Goal: Information Seeking & Learning: Learn about a topic

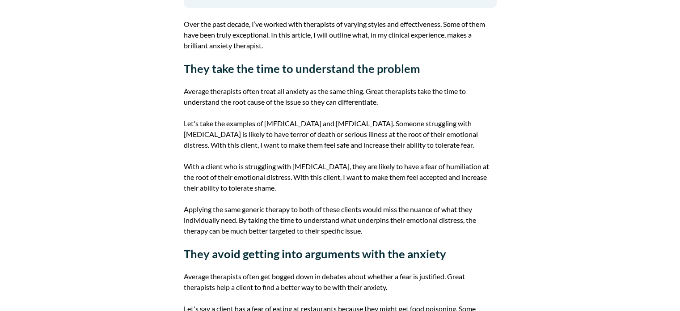
scroll to position [358, 0]
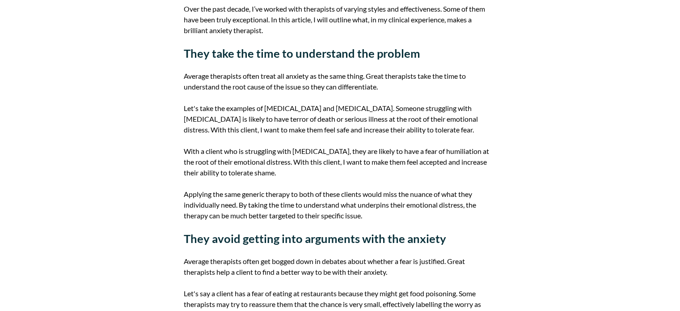
drag, startPoint x: 205, startPoint y: 0, endPoint x: 513, endPoint y: 82, distance: 318.8
click at [451, 149] on p "With a client who is struggling with [MEDICAL_DATA], they are likely to have a …" at bounding box center [340, 162] width 313 height 32
copy p "humiliation"
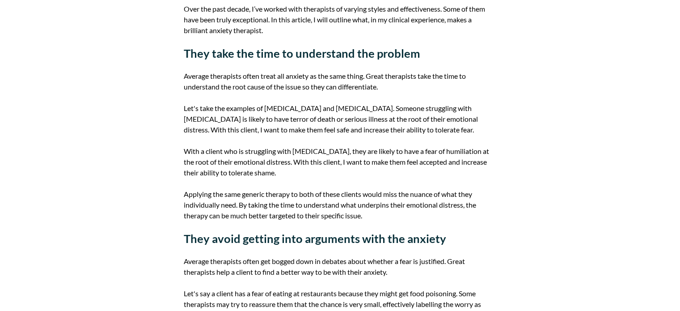
click at [415, 192] on p "Applying the same generic therapy to both of these clients would miss the nuanc…" at bounding box center [340, 205] width 313 height 32
copy p "nuance"
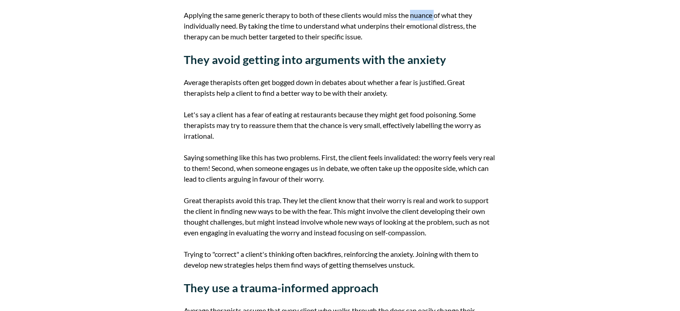
scroll to position [539, 0]
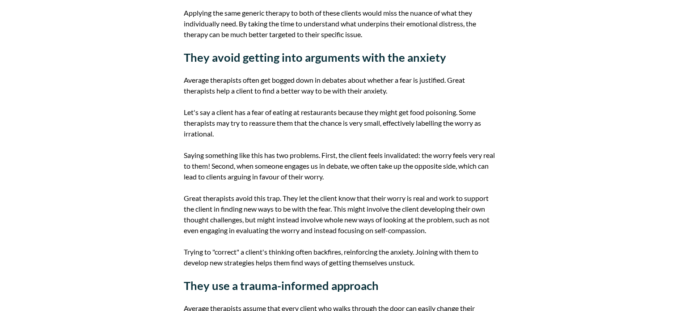
click at [286, 81] on p "Average therapists often get bogged down in debates about whether a fear is jus…" at bounding box center [340, 85] width 313 height 21
copy p "bogged"
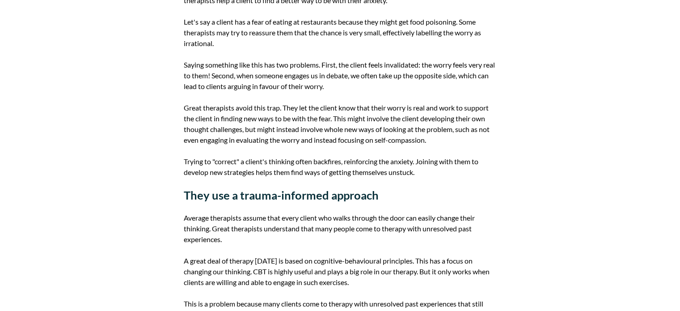
scroll to position [673, 0]
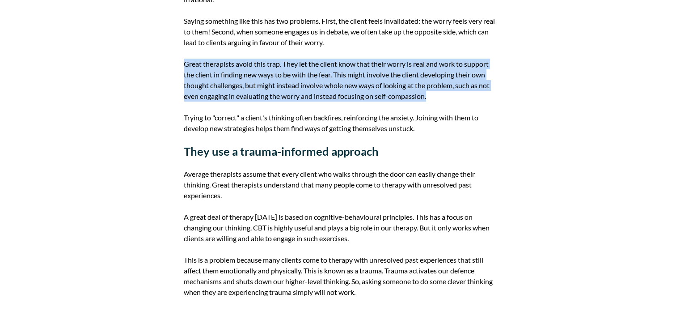
drag, startPoint x: 438, startPoint y: 93, endPoint x: 177, endPoint y: 52, distance: 265.1
click at [177, 52] on div "Blog » What makes a great anxiety therapist? [PERSON_NAME] [MEDICAL_DATA] at [G…" at bounding box center [340, 83] width 334 height 1404
copy p "Great therapists avoid this trap. They let the client know that their worry is …"
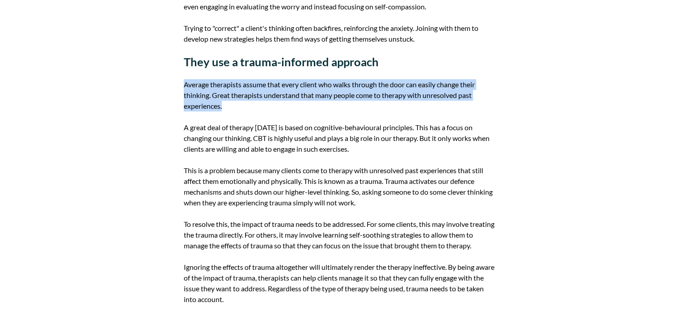
drag, startPoint x: 225, startPoint y: 109, endPoint x: 151, endPoint y: 85, distance: 78.3
copy p "Average therapists assume that every client who walks through the door can easi…"
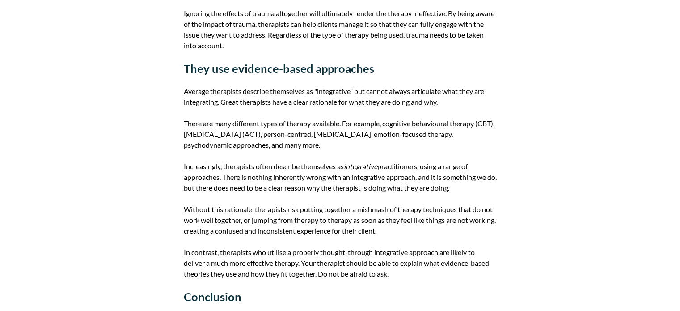
scroll to position [1075, 0]
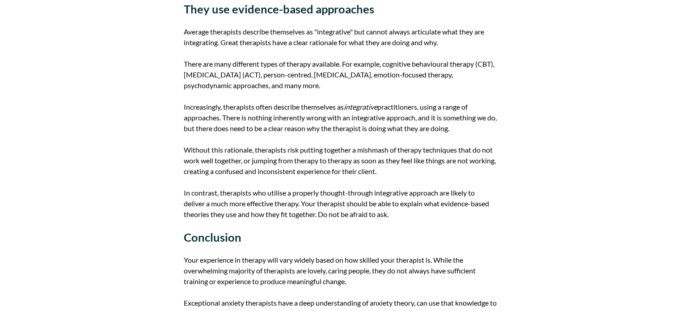
drag, startPoint x: 223, startPoint y: 115, endPoint x: 491, endPoint y: 126, distance: 268.9
click at [491, 126] on p "Increasingly, therapists often describe themselves as integrative practitioners…" at bounding box center [340, 117] width 313 height 32
copy p "There is nothing inherently wrong with an integrative approach, and it is somet…"
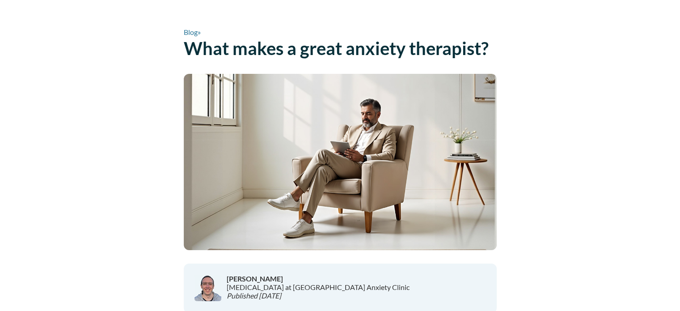
scroll to position [0, 0]
